Goal: Task Accomplishment & Management: Complete application form

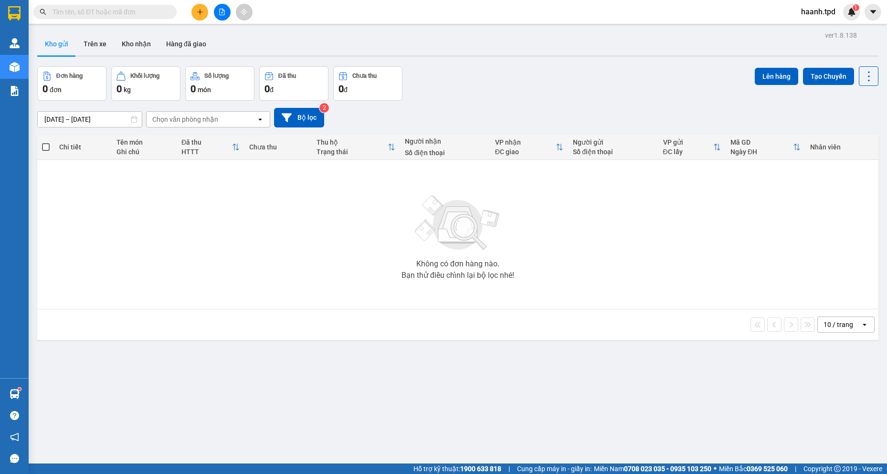
click at [125, 9] on input "text" at bounding box center [108, 12] width 113 height 10
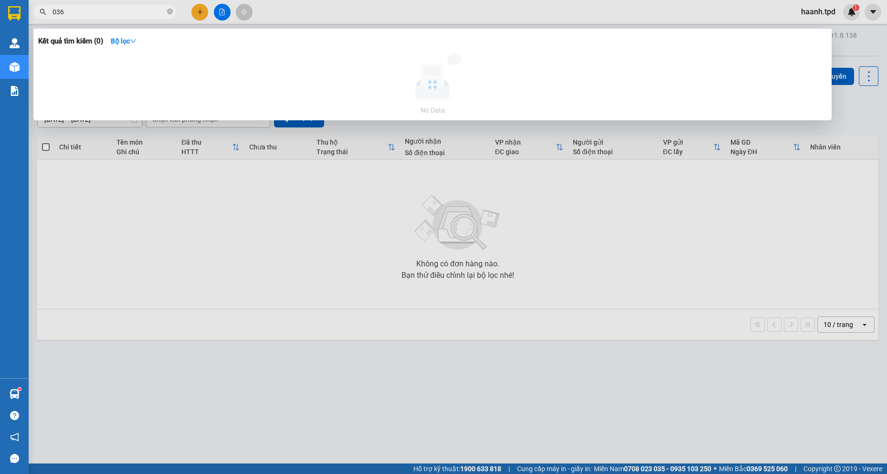
type input "036"
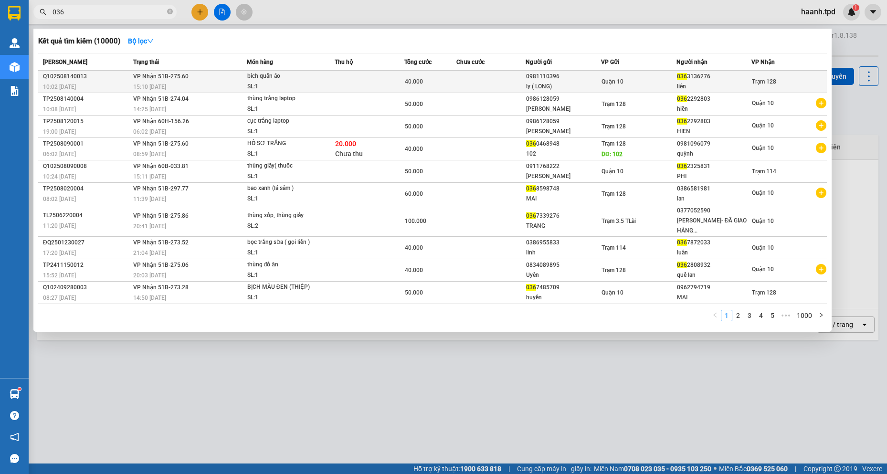
click at [338, 79] on td at bounding box center [370, 82] width 70 height 22
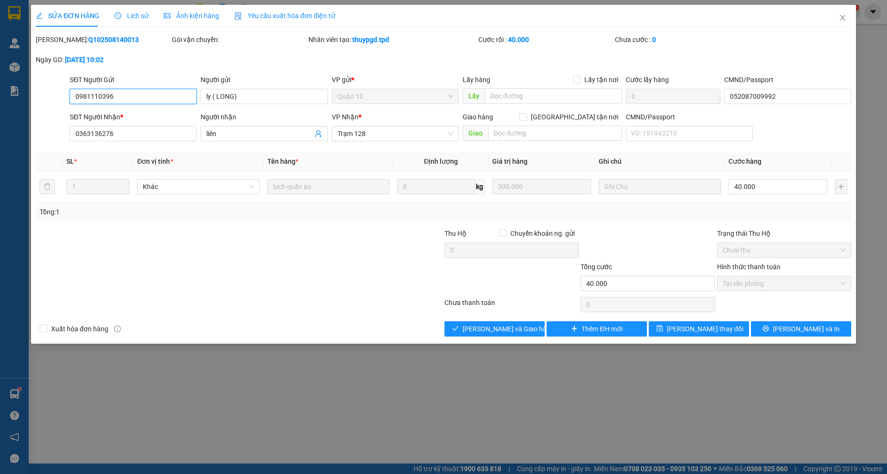
type input "0981110396"
type input "ly ( LONG)"
type input "052087009992"
type input "0363136276"
type input "liên"
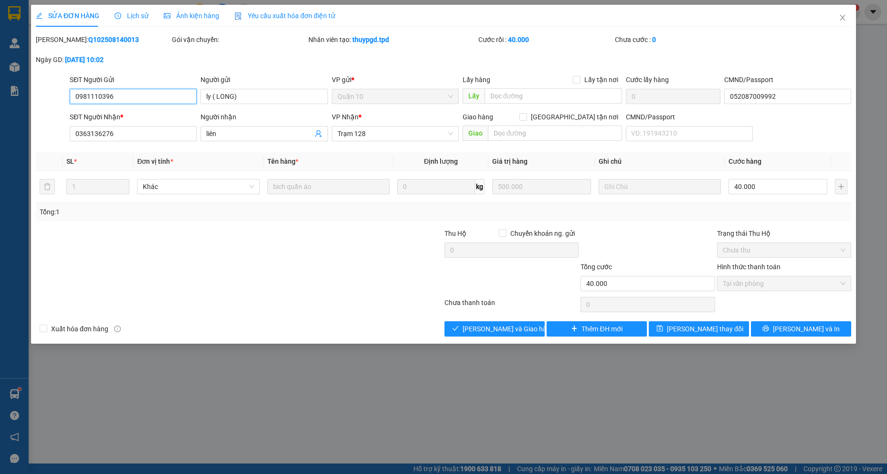
type input "40.000"
drag, startPoint x: 531, startPoint y: 334, endPoint x: 872, endPoint y: 371, distance: 342.8
click at [876, 428] on div "SỬA ĐƠN HÀNG Lịch sử Ảnh kiện hàng Yêu cầu xuất hóa đơn điện tử Total Paid Fee …" at bounding box center [443, 237] width 887 height 474
click at [813, 327] on span "[PERSON_NAME] và In" at bounding box center [806, 329] width 67 height 10
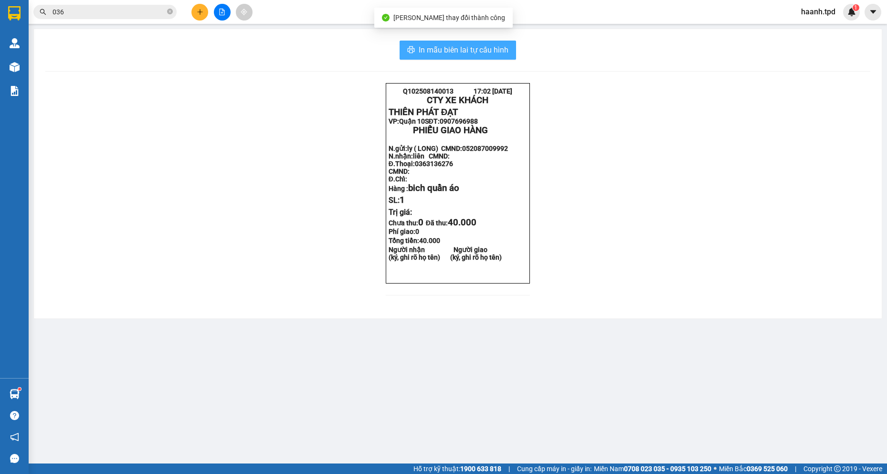
click at [475, 46] on span "In mẫu biên lai tự cấu hình" at bounding box center [464, 50] width 90 height 12
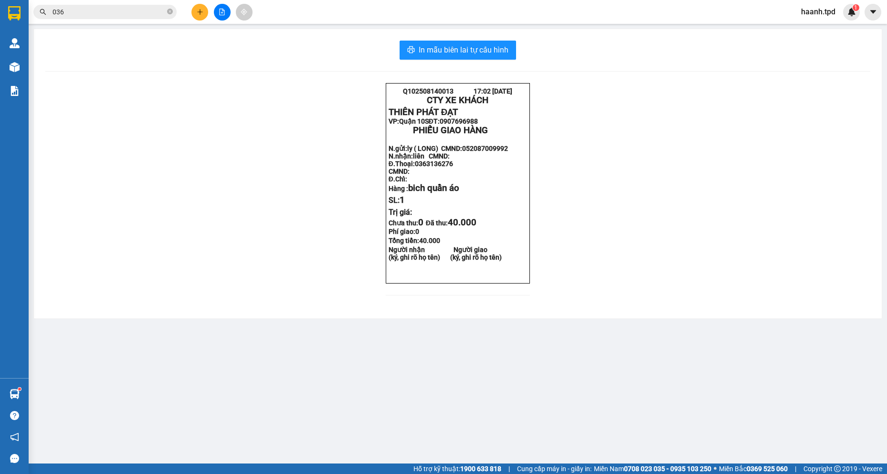
click at [122, 7] on input "036" at bounding box center [108, 12] width 113 height 10
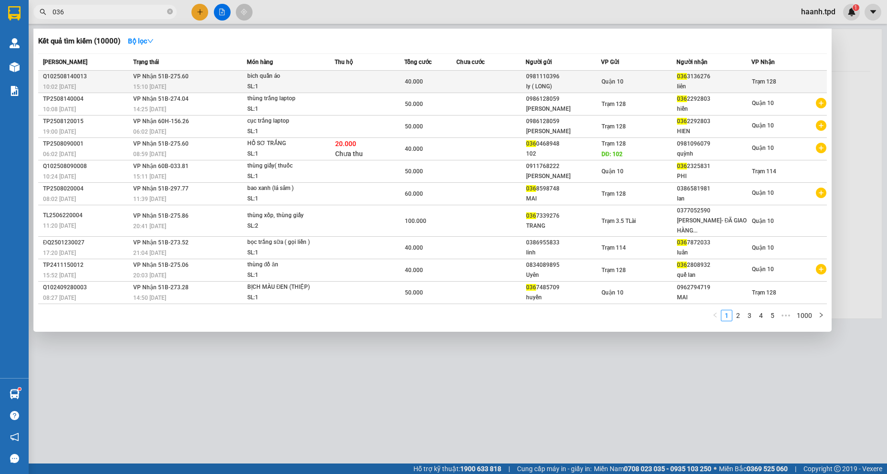
click at [415, 80] on span "40.000" at bounding box center [414, 81] width 18 height 7
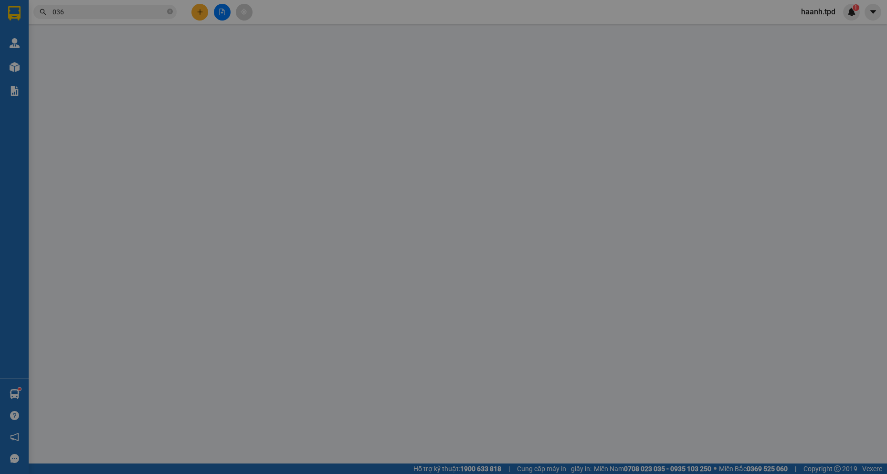
type input "0981110396"
type input "ly ( LONG)"
type input "052087009992"
type input "0363136276"
type input "liên"
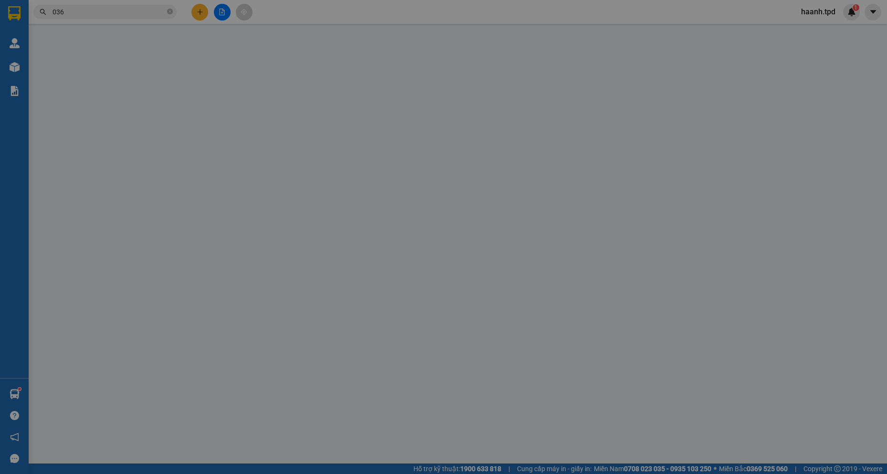
type input "40.000"
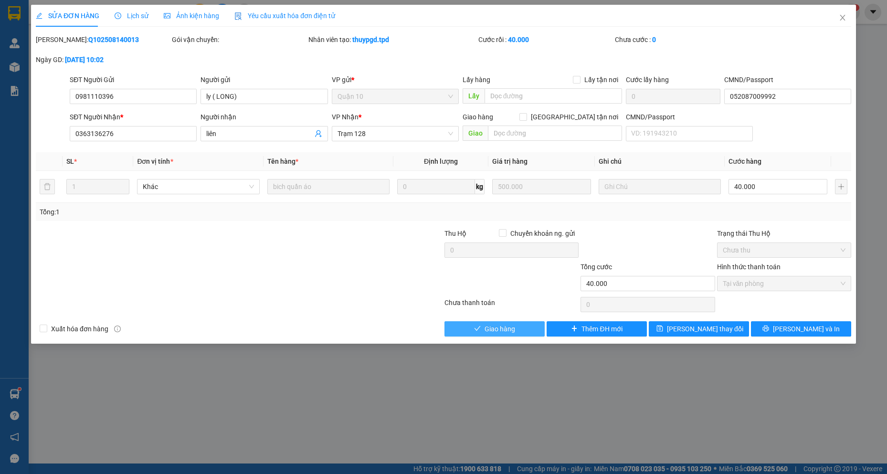
click at [507, 325] on span "Giao hàng" at bounding box center [499, 329] width 31 height 10
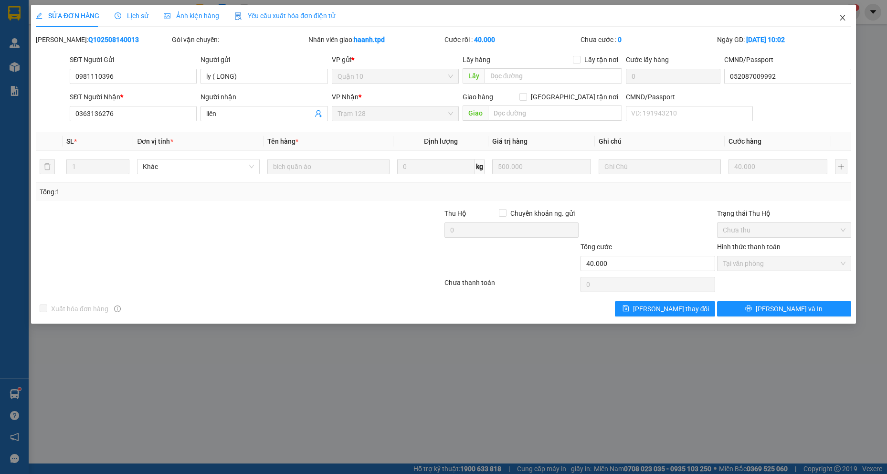
drag, startPoint x: 847, startPoint y: 16, endPoint x: 706, endPoint y: 21, distance: 141.3
click at [846, 17] on span "Close" at bounding box center [842, 18] width 27 height 27
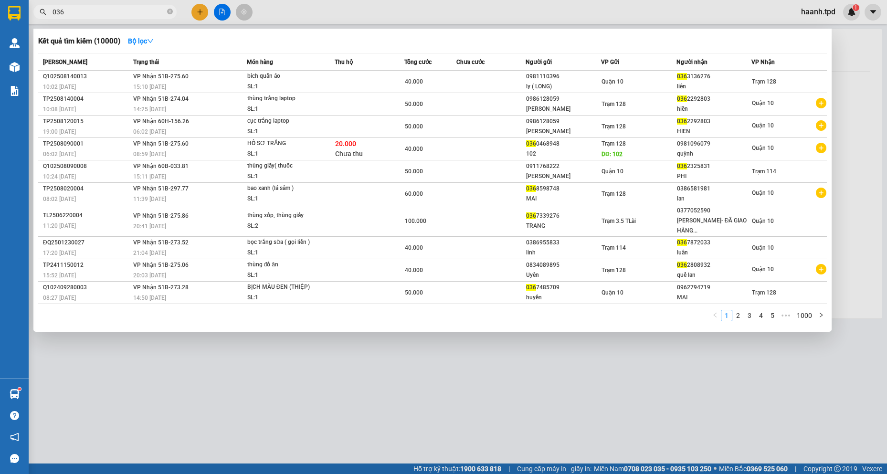
drag, startPoint x: 86, startPoint y: 12, endPoint x: -30, endPoint y: 16, distance: 116.0
click at [0, 16] on html "Kết quả tìm kiếm ( 10000 ) Bộ lọc Mã ĐH Trạng thái Món hàng Thu hộ Tổng cước Ch…" at bounding box center [443, 237] width 887 height 474
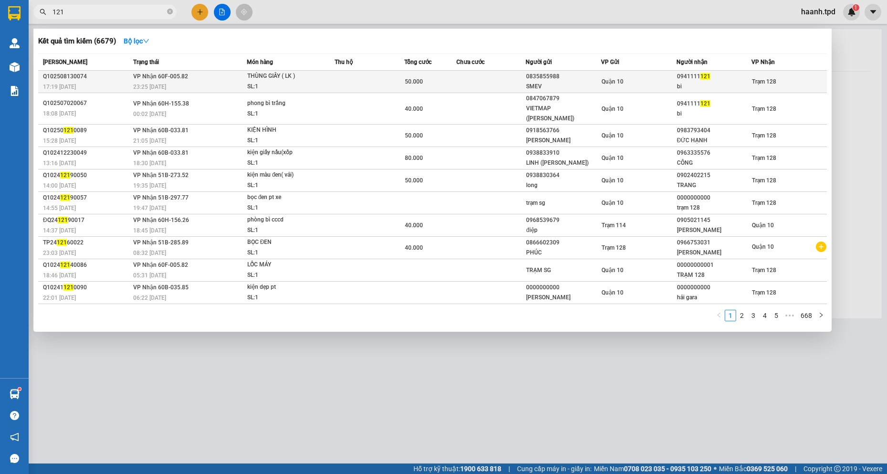
type input "121"
click at [618, 85] on span "Quận 10" at bounding box center [612, 81] width 22 height 7
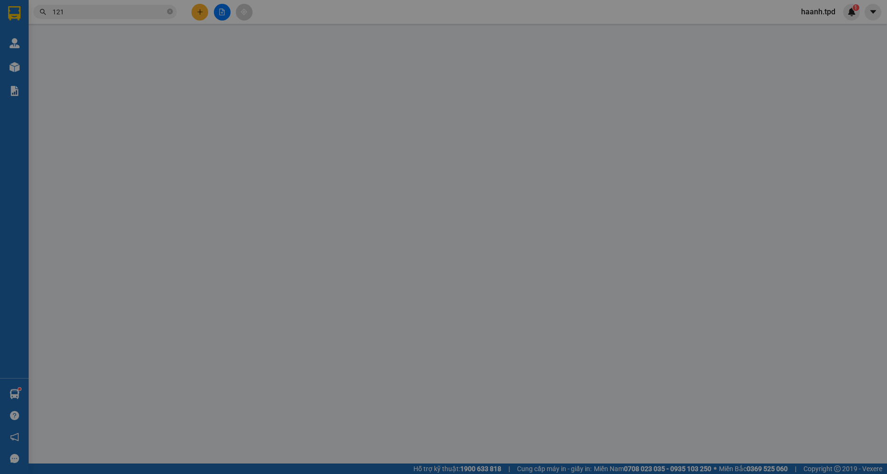
type input "0835855988"
type input "SMEV"
type input "0941111121"
type input "bi"
type input "50.000"
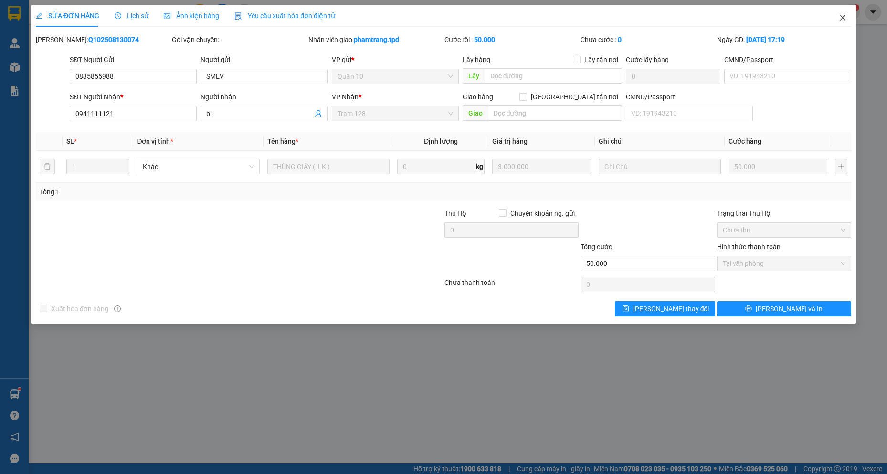
click at [840, 16] on icon "close" at bounding box center [841, 18] width 5 height 6
